Goal: Task Accomplishment & Management: Manage account settings

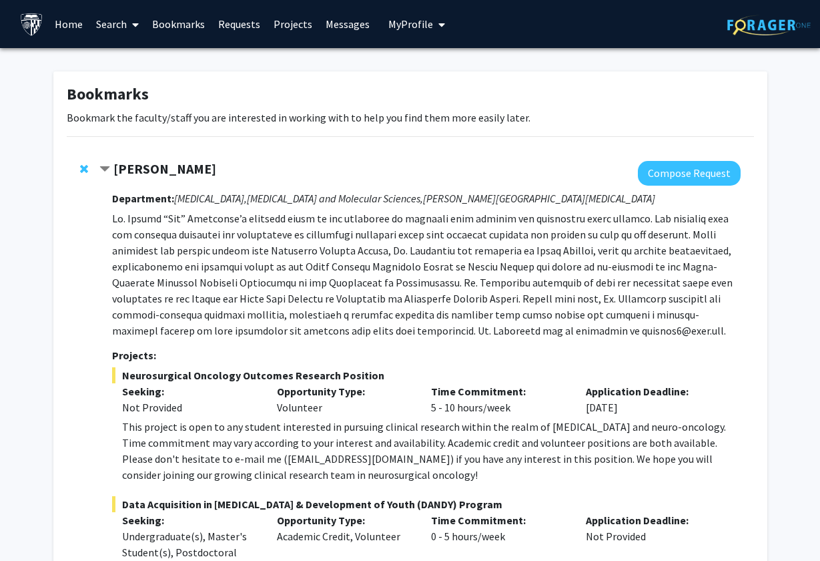
click at [80, 166] on span "Remove Raj Mukherjee from bookmarks" at bounding box center [84, 169] width 8 height 11
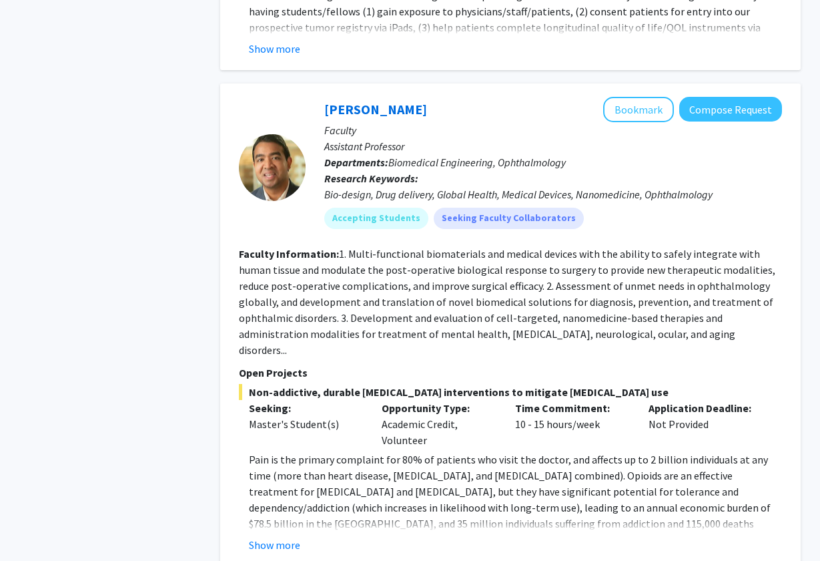
scroll to position [6039, 0]
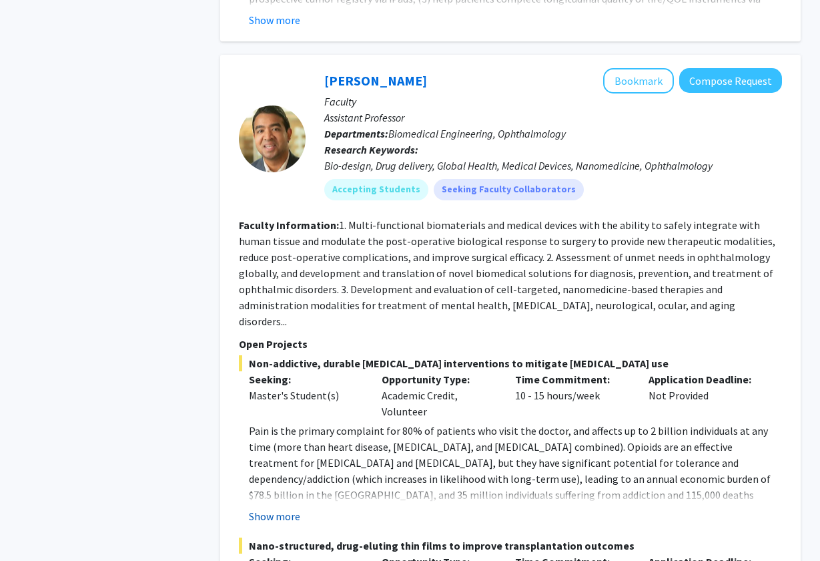
click at [260, 508] on button "Show more" at bounding box center [274, 516] width 51 height 16
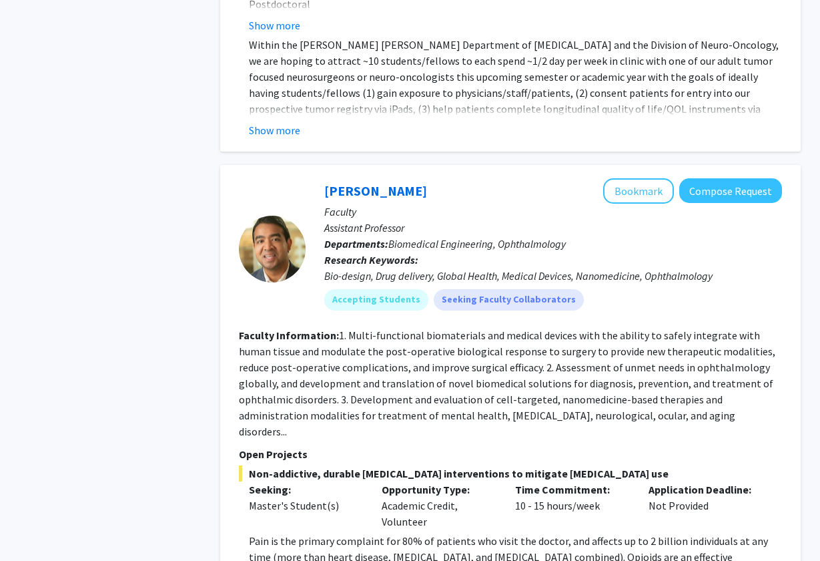
scroll to position [5927, 0]
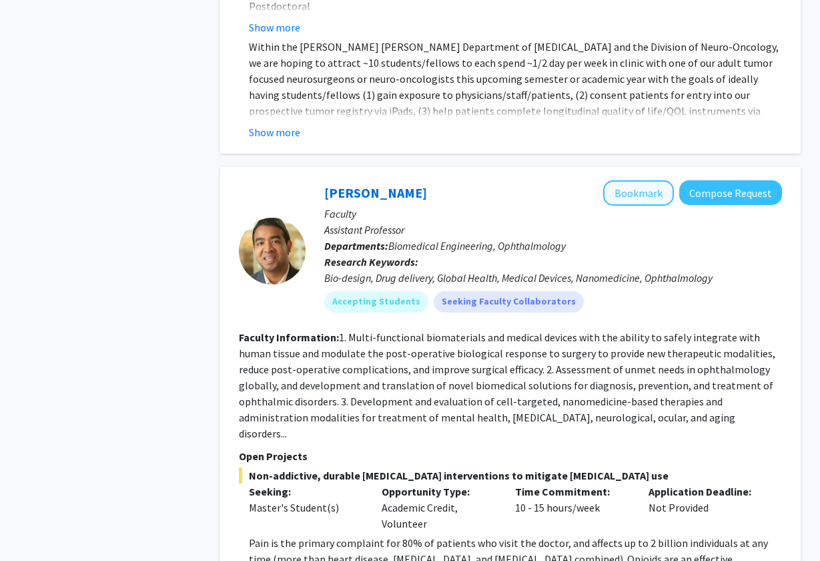
click at [623, 180] on button "Bookmark" at bounding box center [638, 192] width 71 height 25
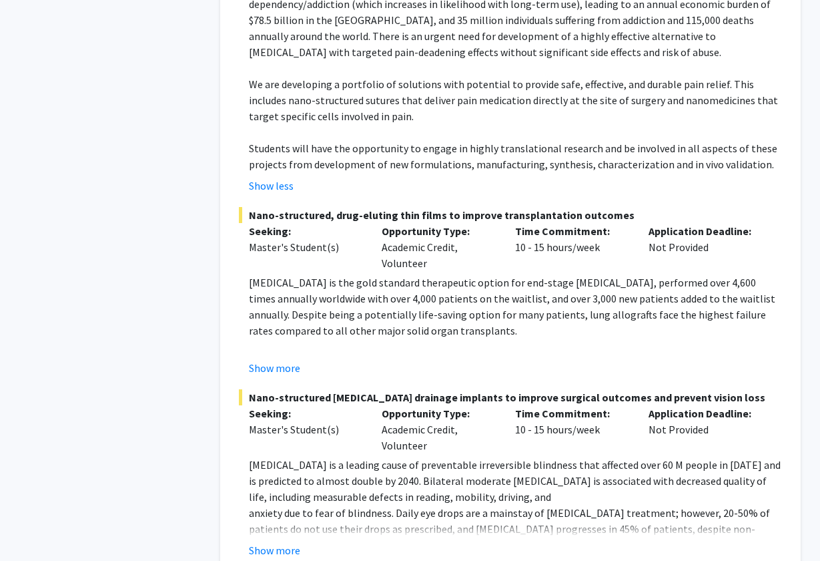
scroll to position [6513, 0]
click at [282, 543] on button "Show more" at bounding box center [274, 551] width 51 height 16
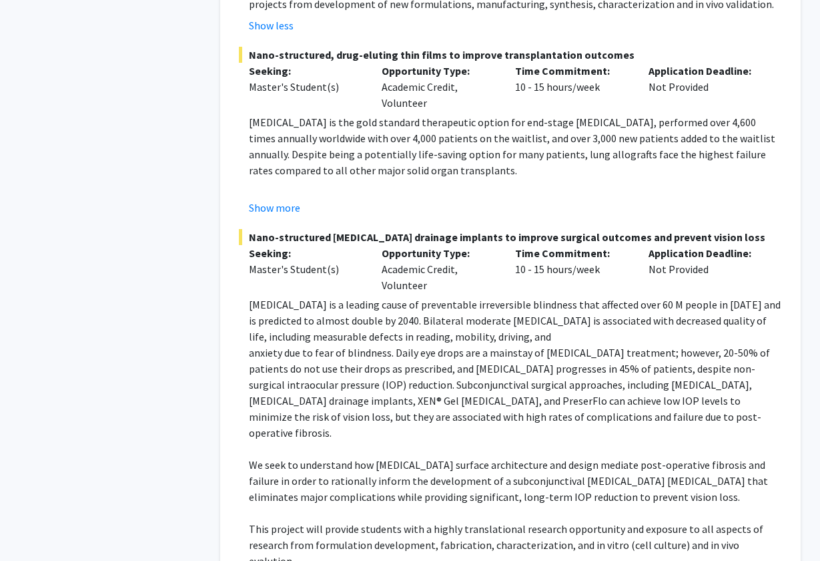
scroll to position [6673, 0]
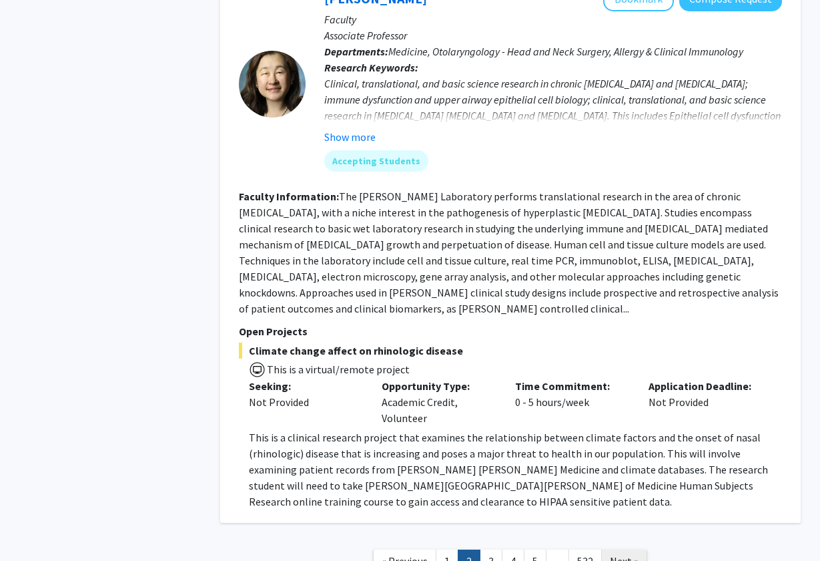
scroll to position [4848, 0]
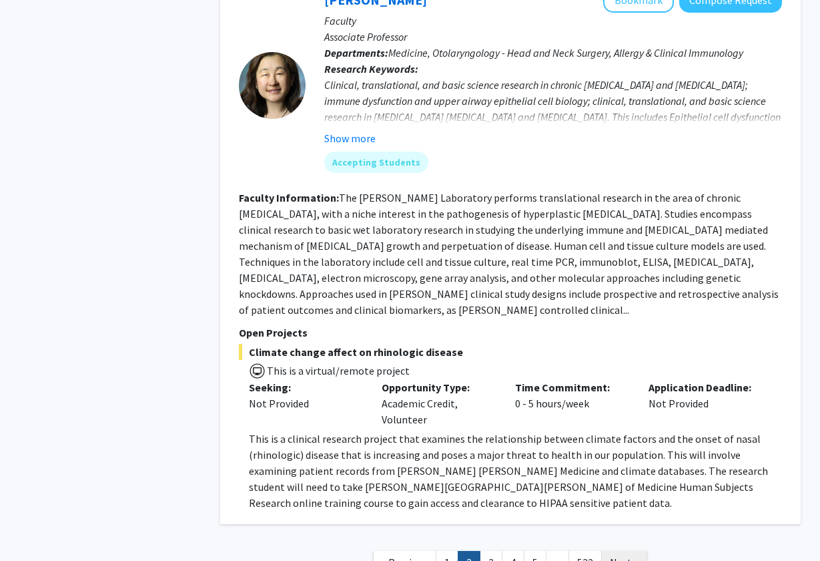
click at [623, 555] on span "Next »" at bounding box center [624, 561] width 29 height 13
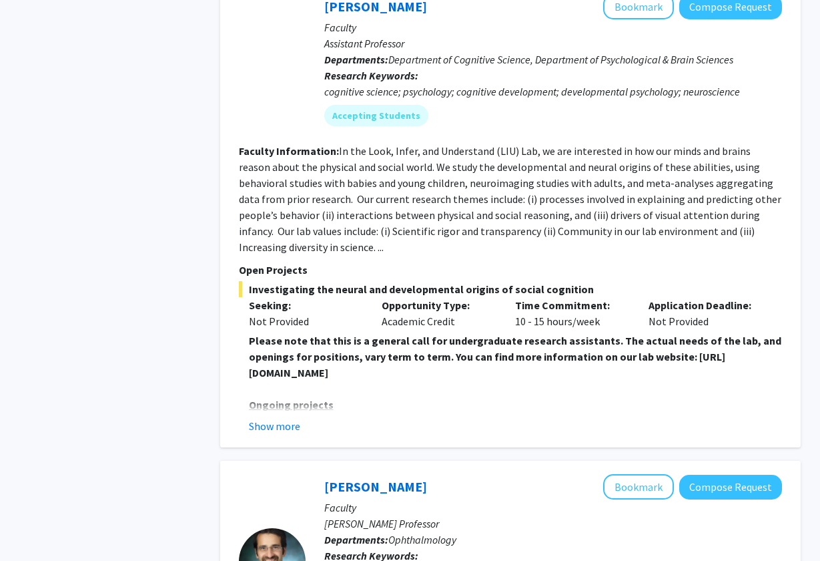
scroll to position [1554, 0]
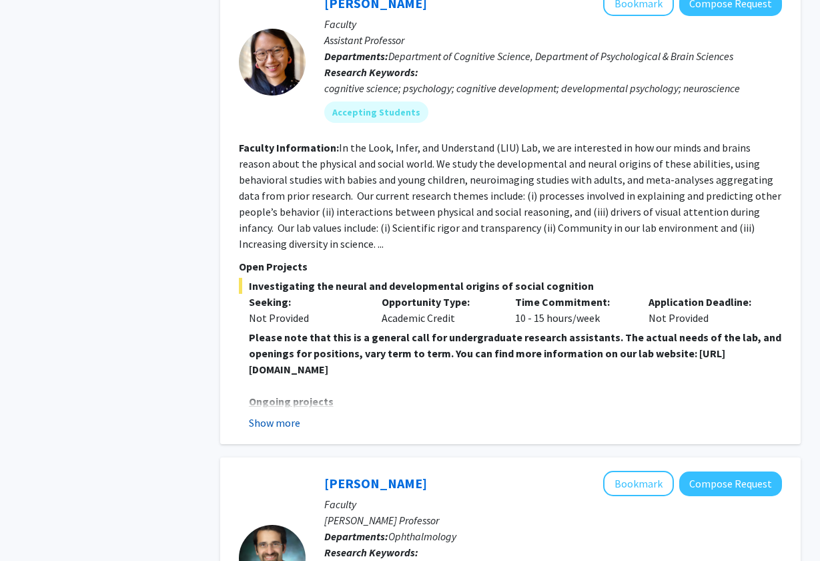
click at [281, 422] on button "Show more" at bounding box center [274, 422] width 51 height 16
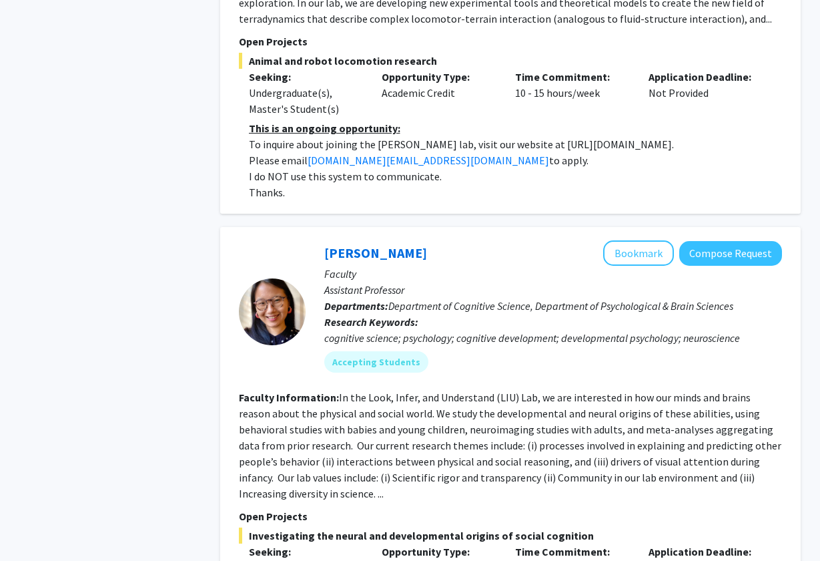
scroll to position [1263, 0]
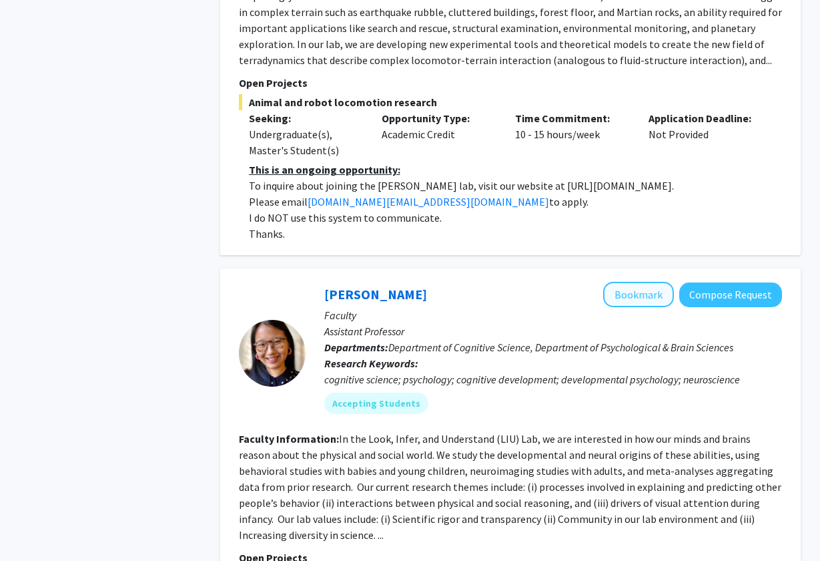
click at [641, 307] on button "Bookmark" at bounding box center [638, 294] width 71 height 25
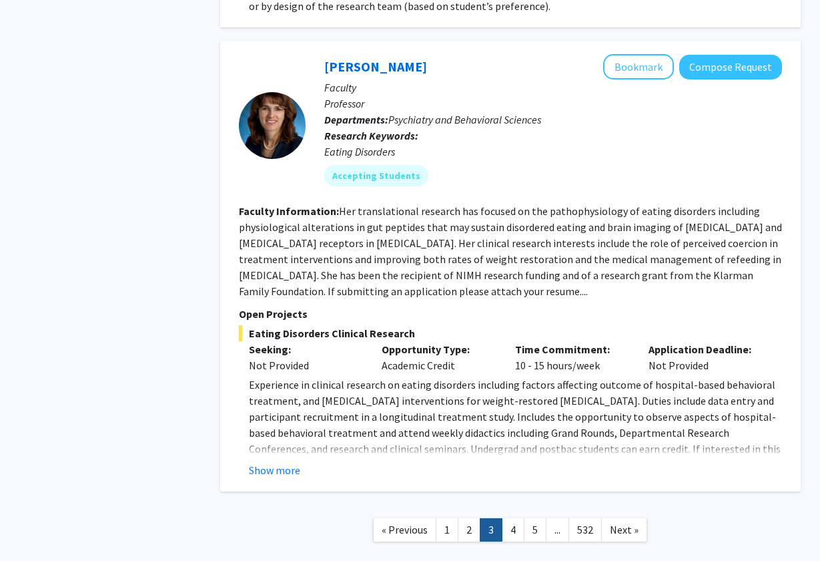
scroll to position [5091, 0]
click at [609, 519] on link "Next »" at bounding box center [624, 530] width 46 height 23
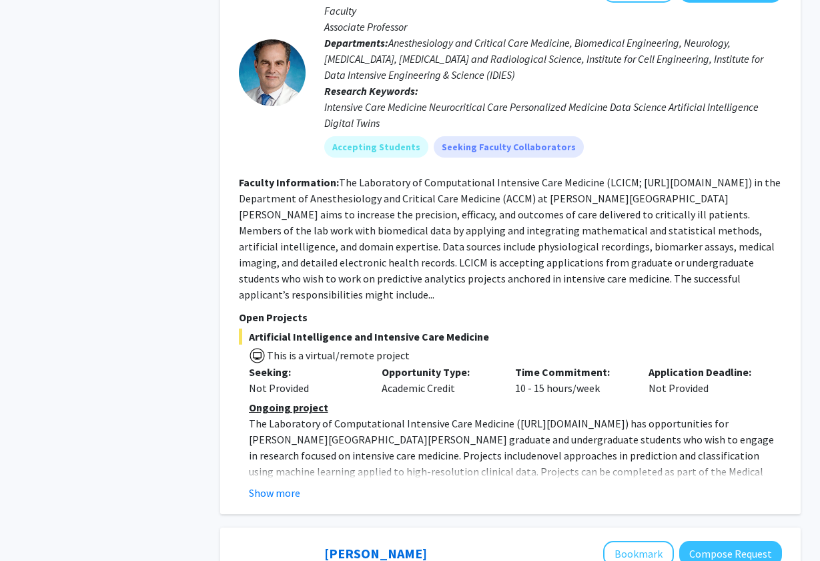
scroll to position [2784, 0]
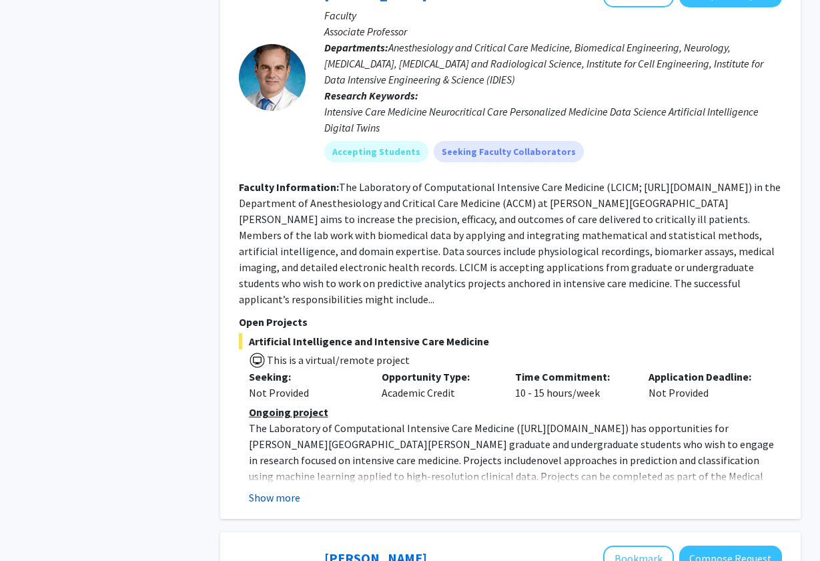
click at [274, 489] on button "Show more" at bounding box center [274, 497] width 51 height 16
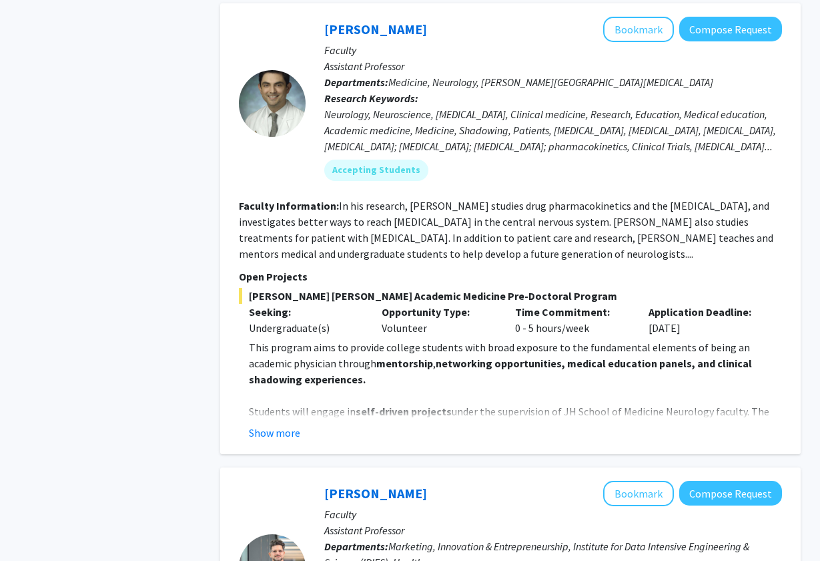
scroll to position [3440, 0]
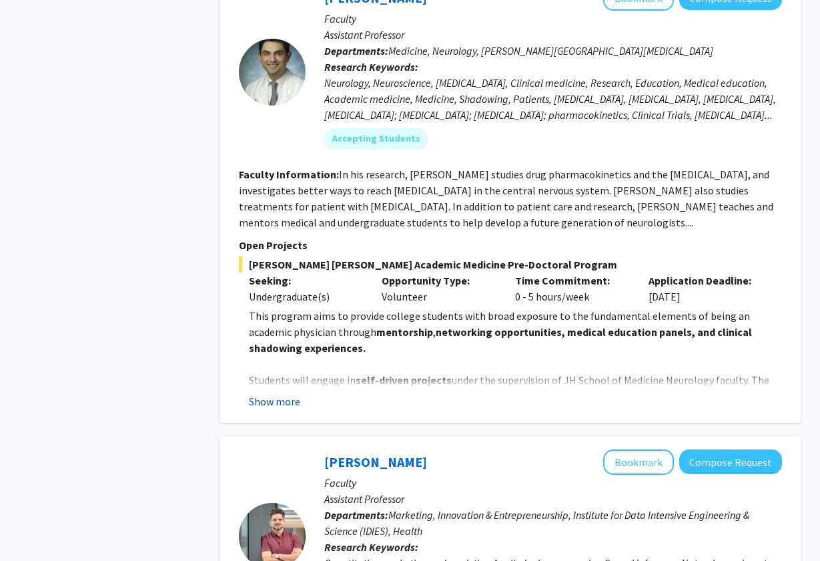
click at [267, 393] on button "Show more" at bounding box center [274, 401] width 51 height 16
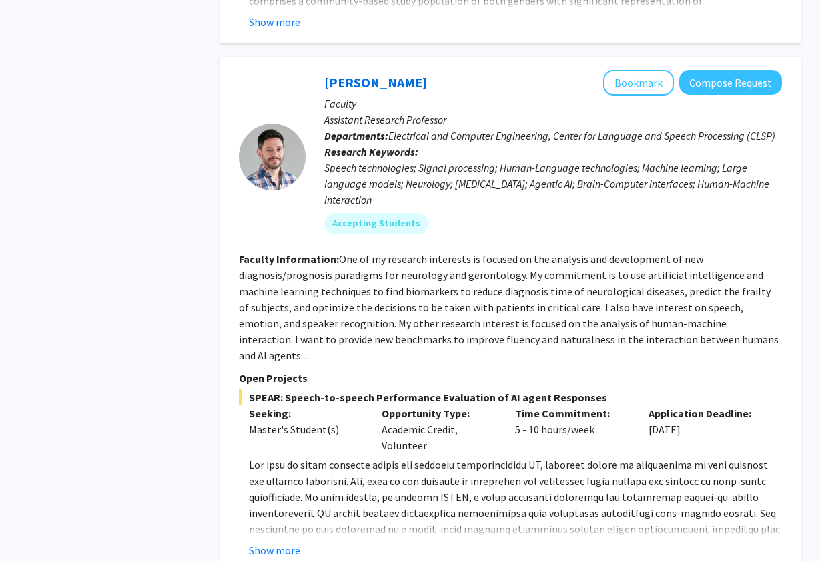
scroll to position [5430, 0]
